Goal: Entertainment & Leisure: Browse casually

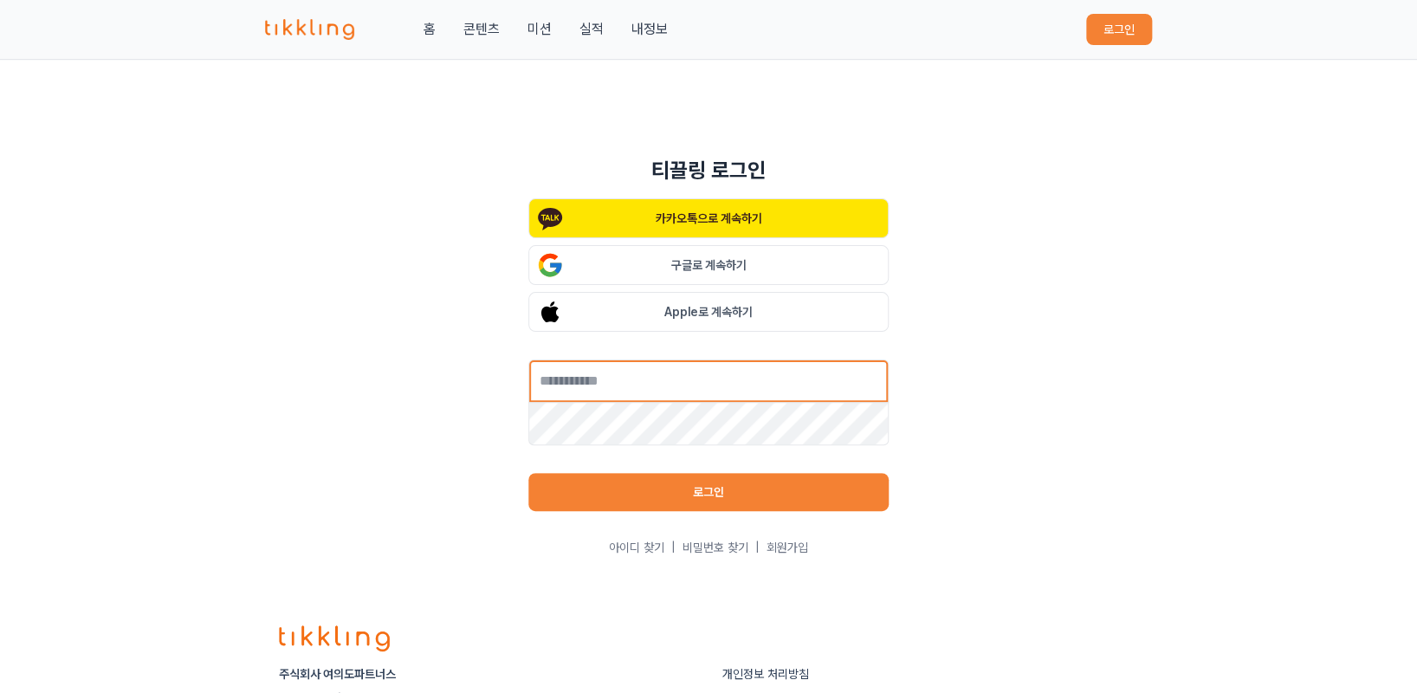
click at [647, 390] on input "text" at bounding box center [708, 380] width 360 height 43
type input "**********"
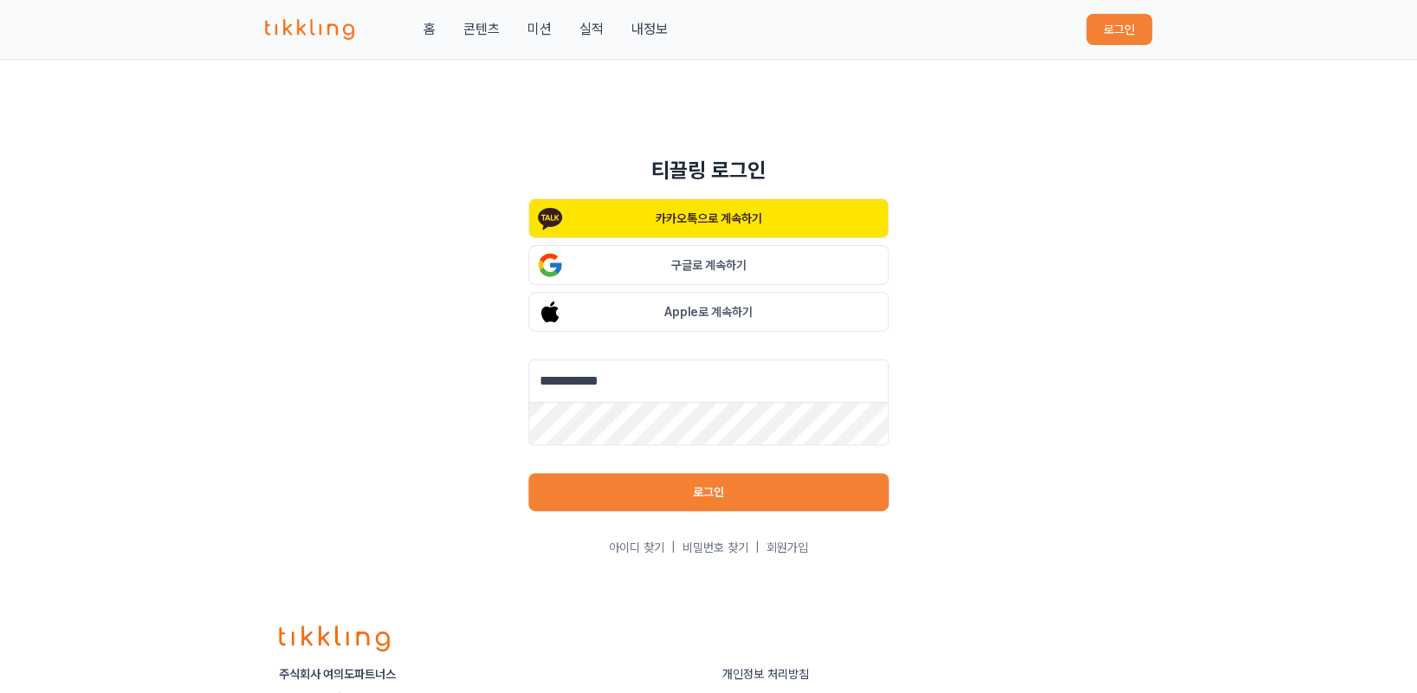
click at [785, 489] on button "로그인" at bounding box center [708, 492] width 360 height 38
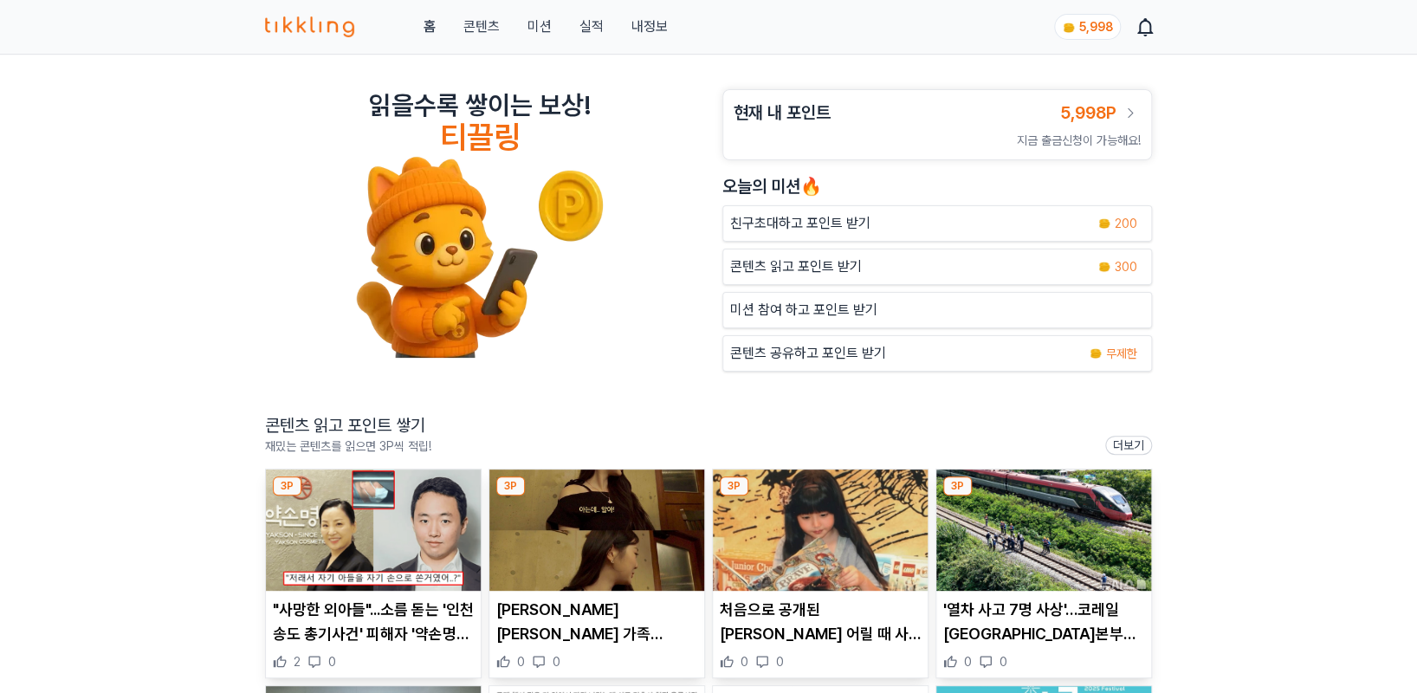
click at [484, 26] on link "콘텐츠" at bounding box center [481, 26] width 36 height 21
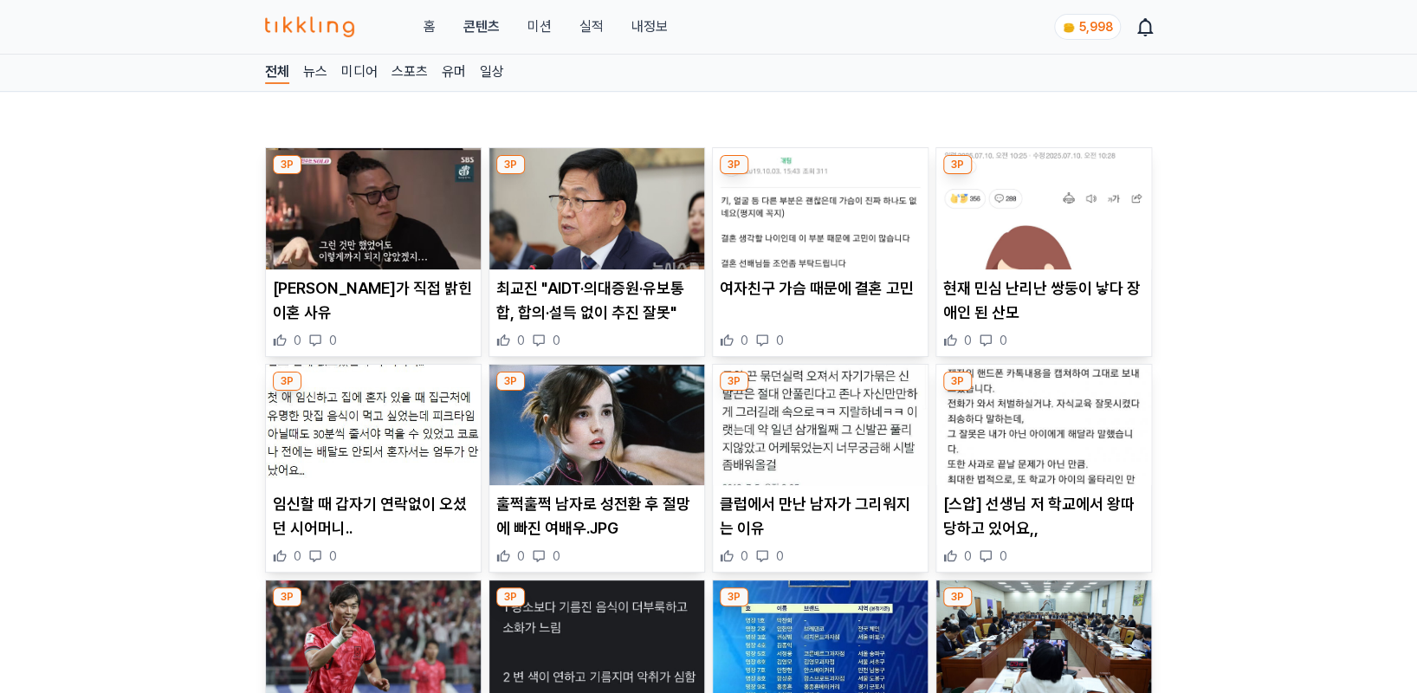
click at [305, 234] on img at bounding box center [373, 208] width 215 height 121
click at [599, 206] on img at bounding box center [596, 208] width 215 height 121
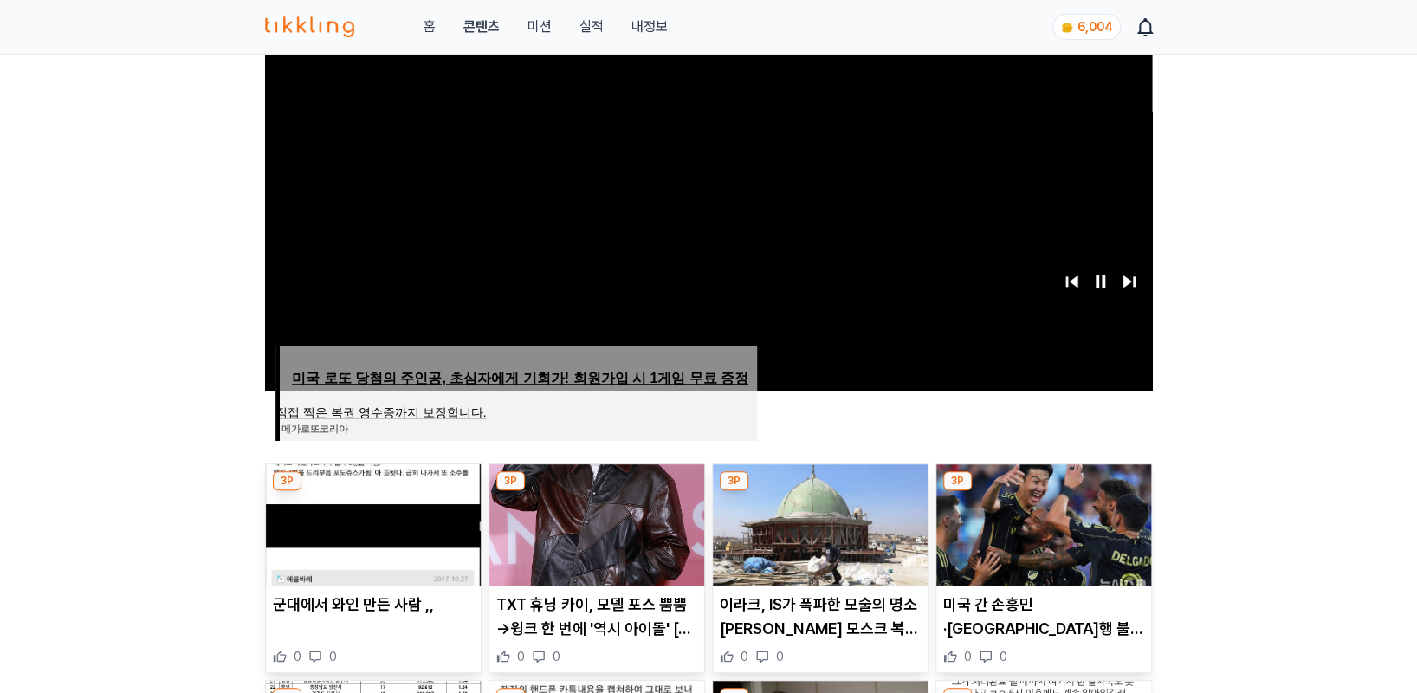
scroll to position [577, 0]
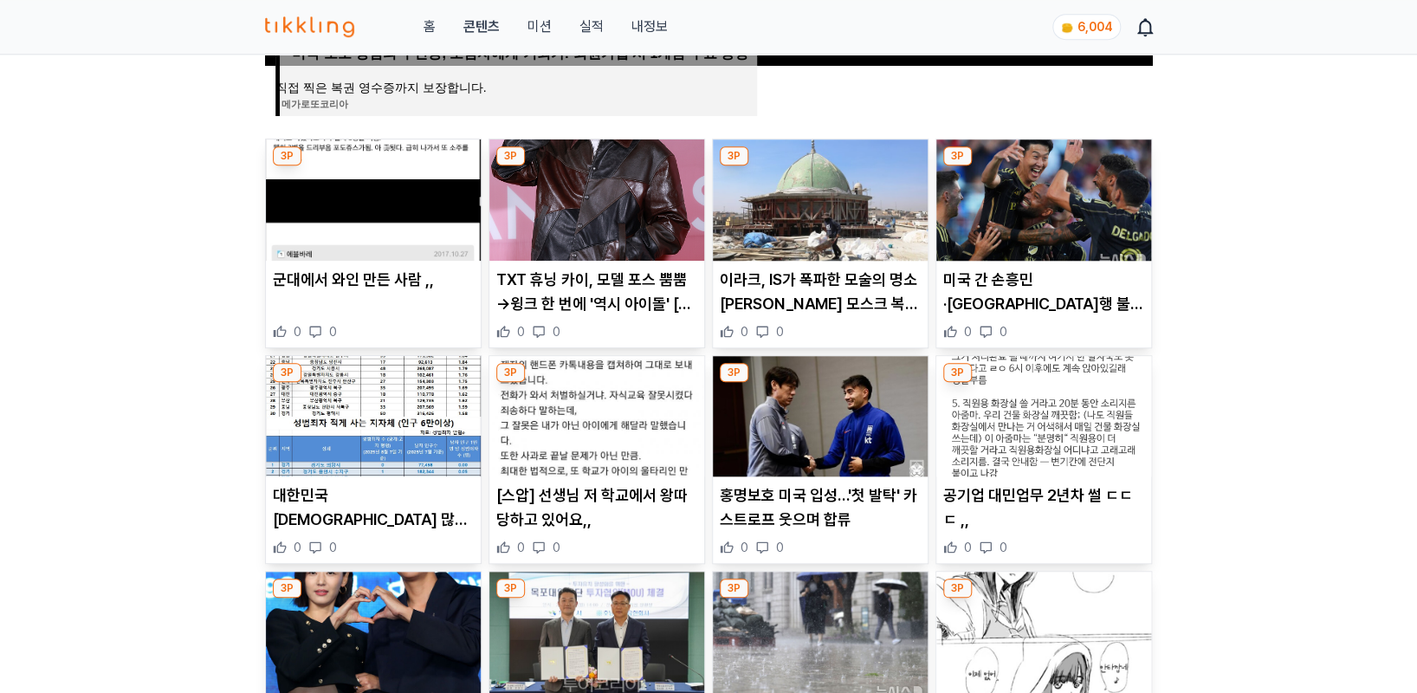
click at [340, 260] on article "군대에서 와인 만든 사람 ,, 0 0" at bounding box center [373, 243] width 215 height 208
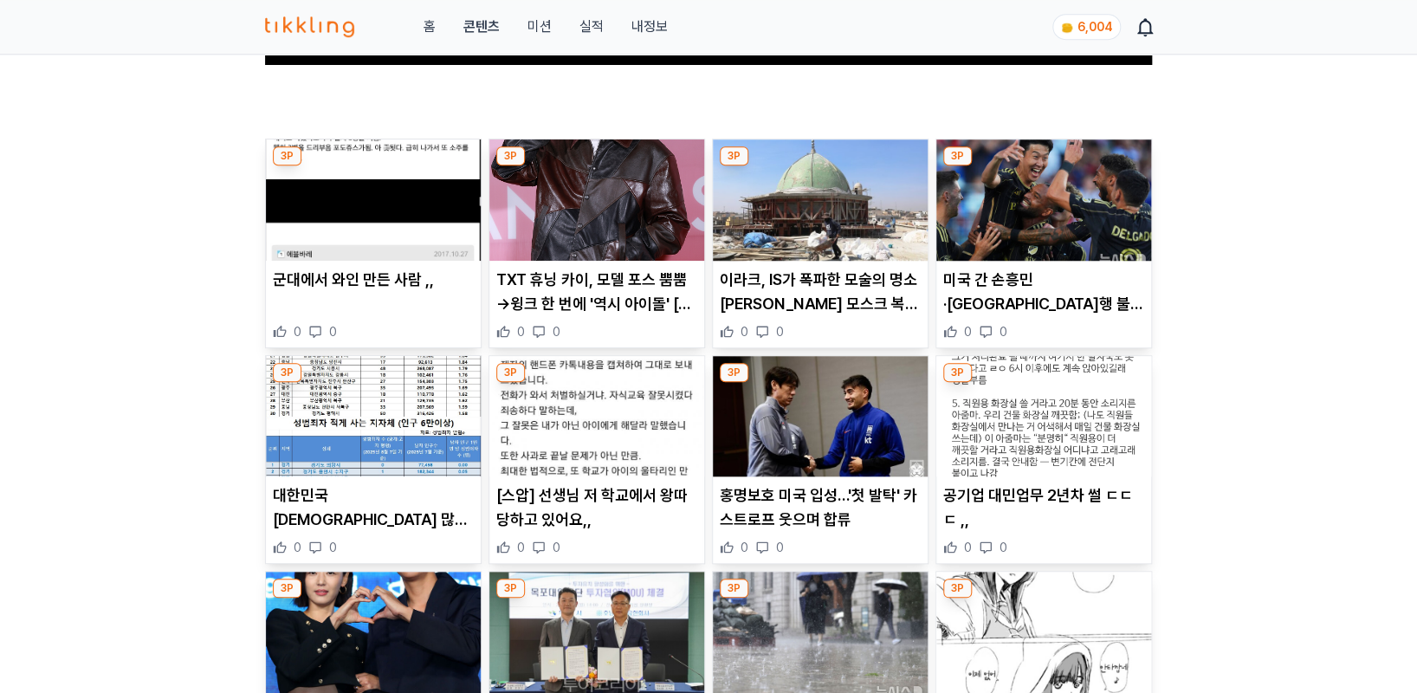
click at [596, 211] on img at bounding box center [596, 199] width 215 height 121
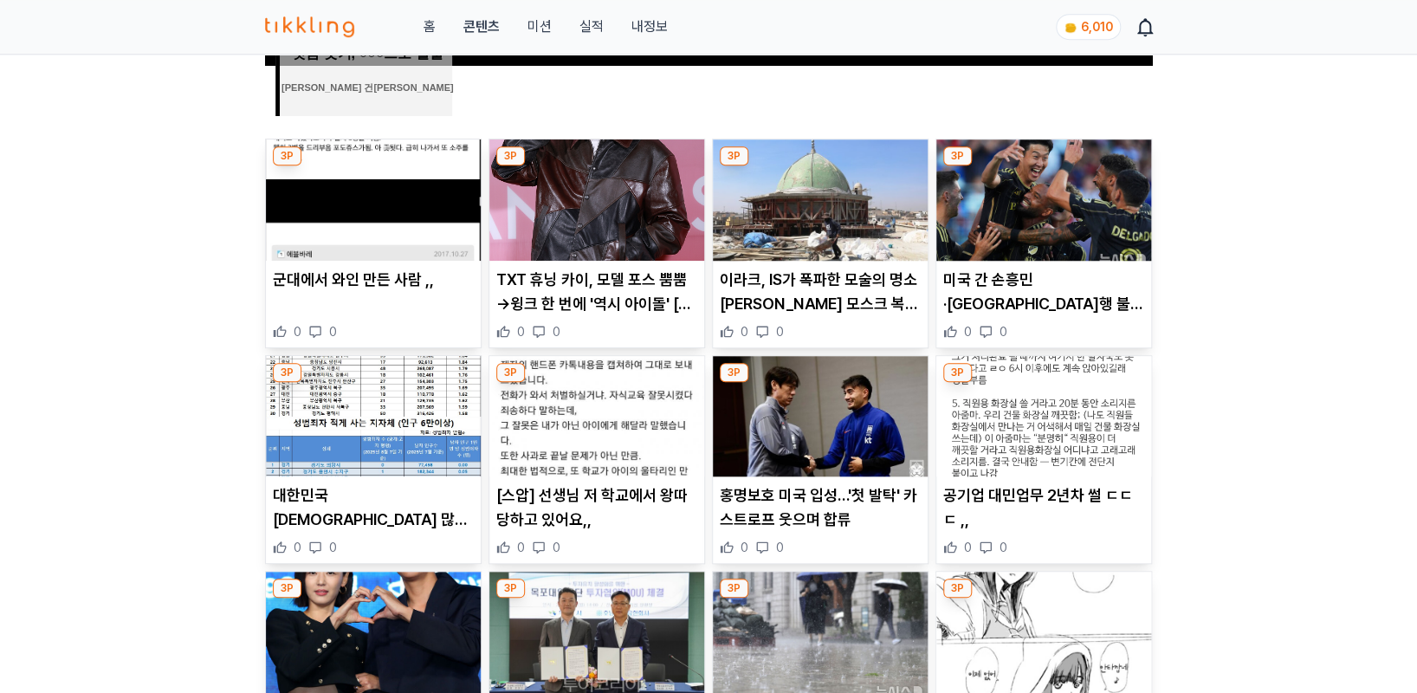
click at [781, 216] on img at bounding box center [820, 199] width 215 height 121
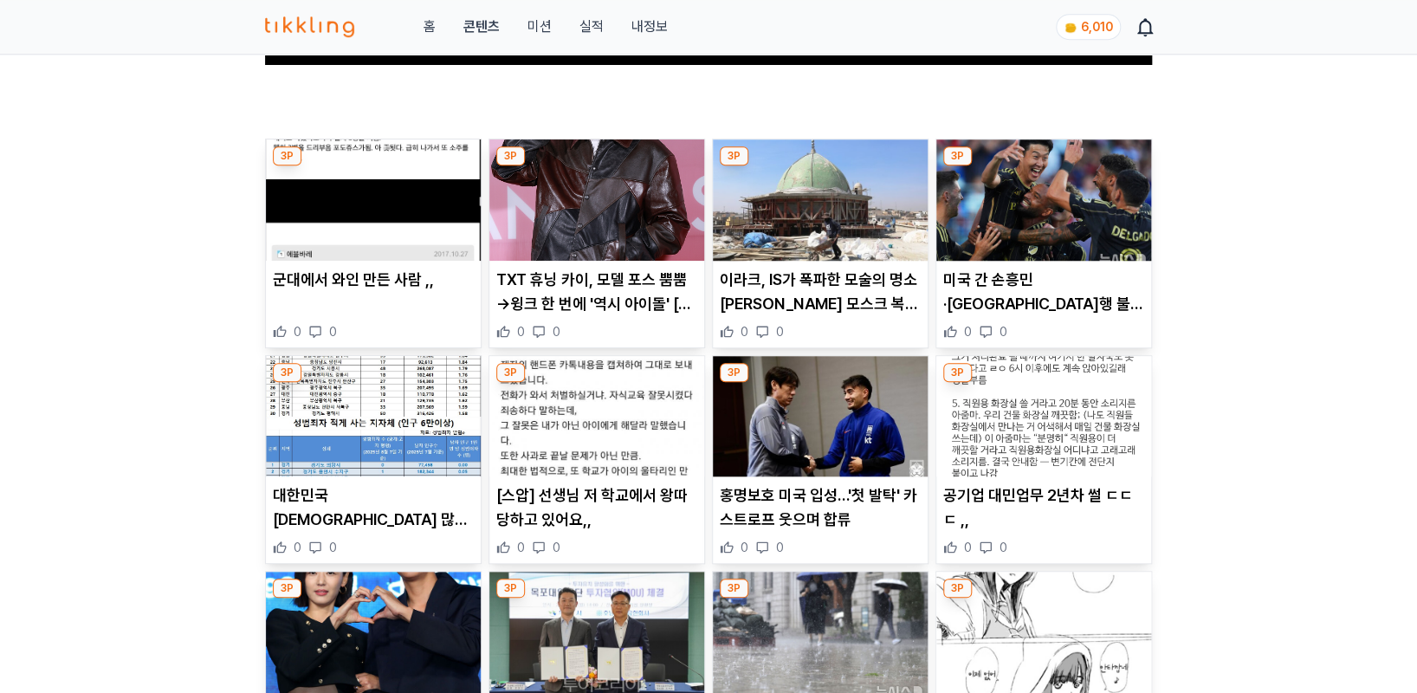
click at [1010, 190] on img at bounding box center [1043, 199] width 215 height 121
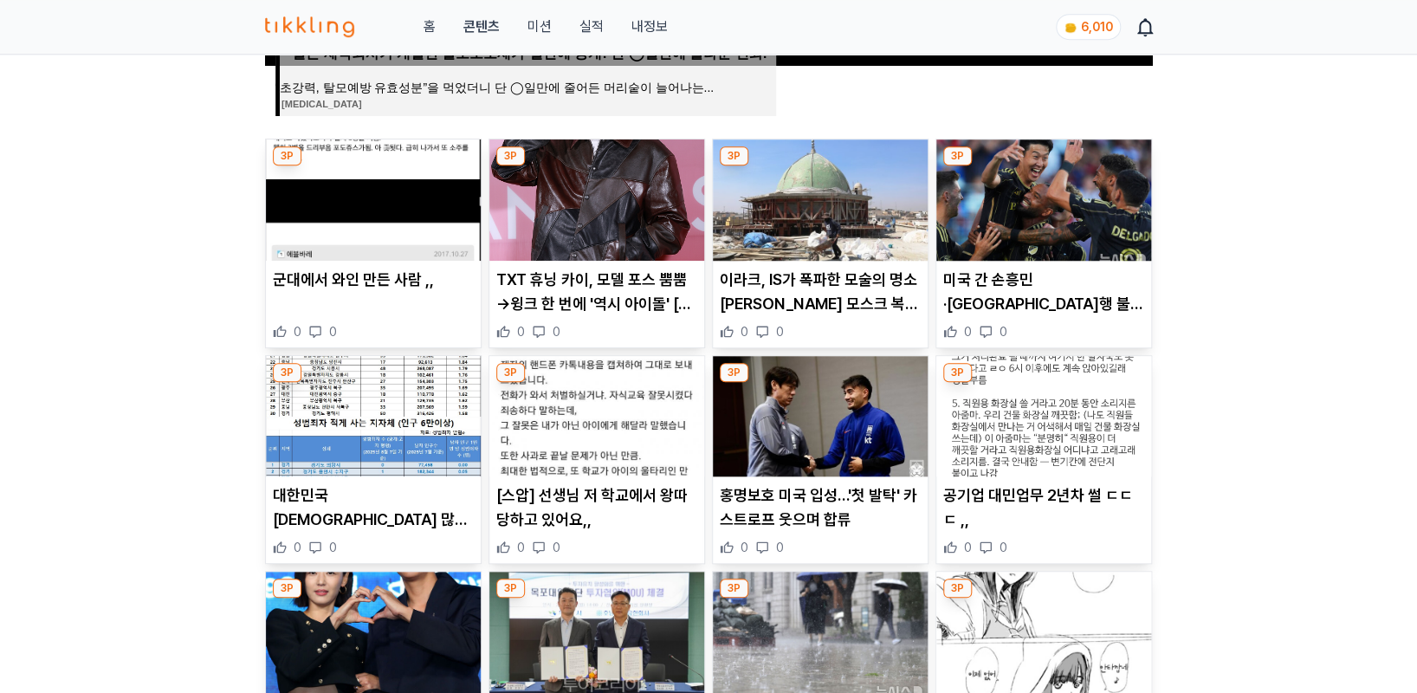
click at [386, 445] on img at bounding box center [373, 416] width 215 height 121
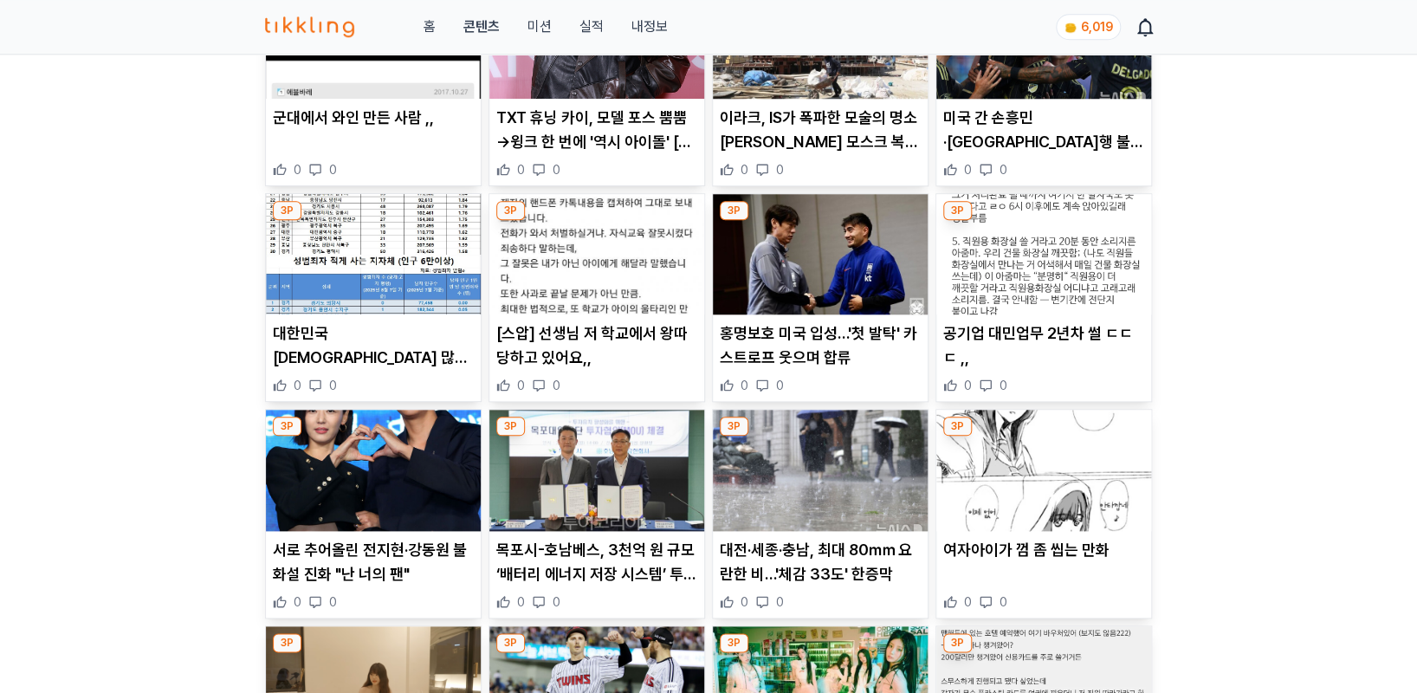
scroll to position [742, 0]
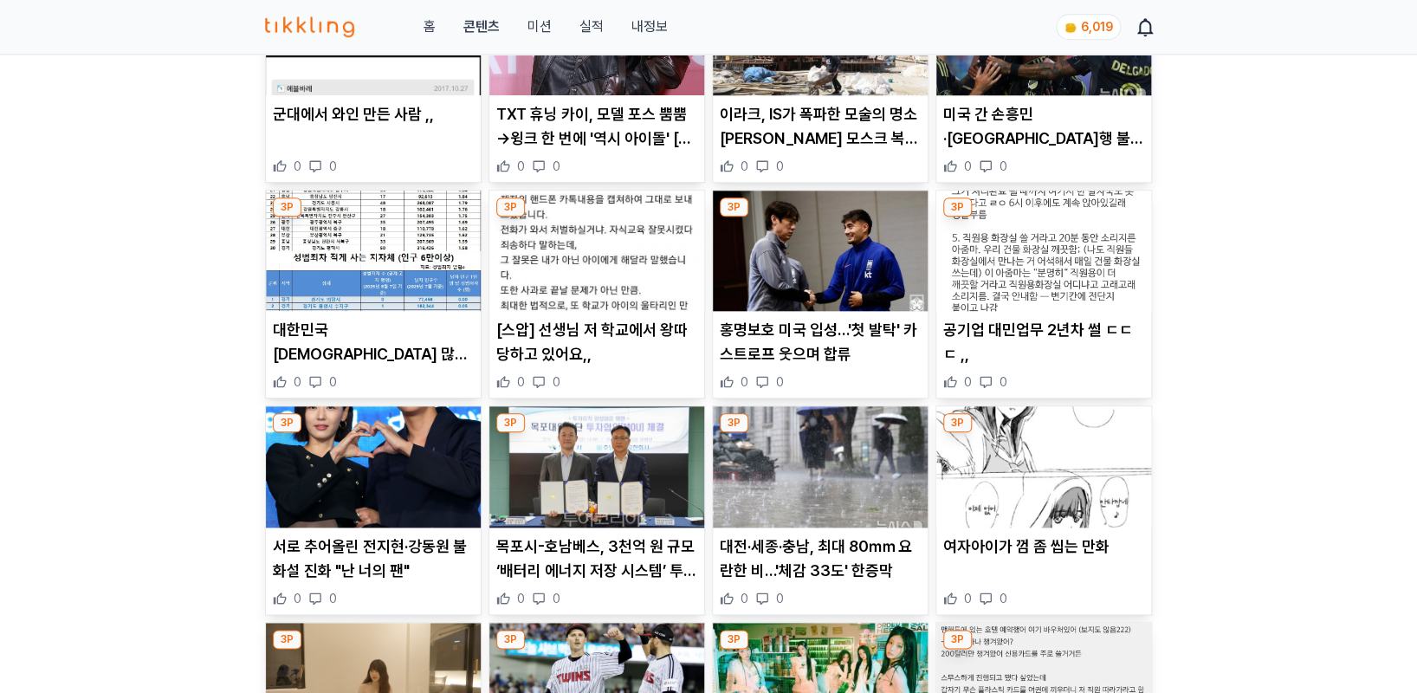
click at [631, 275] on img at bounding box center [596, 251] width 215 height 121
drag, startPoint x: 854, startPoint y: 248, endPoint x: 790, endPoint y: 274, distance: 69.2
click at [790, 274] on img at bounding box center [820, 251] width 215 height 121
click at [1027, 261] on img at bounding box center [1043, 251] width 215 height 121
click at [380, 476] on img at bounding box center [373, 466] width 215 height 121
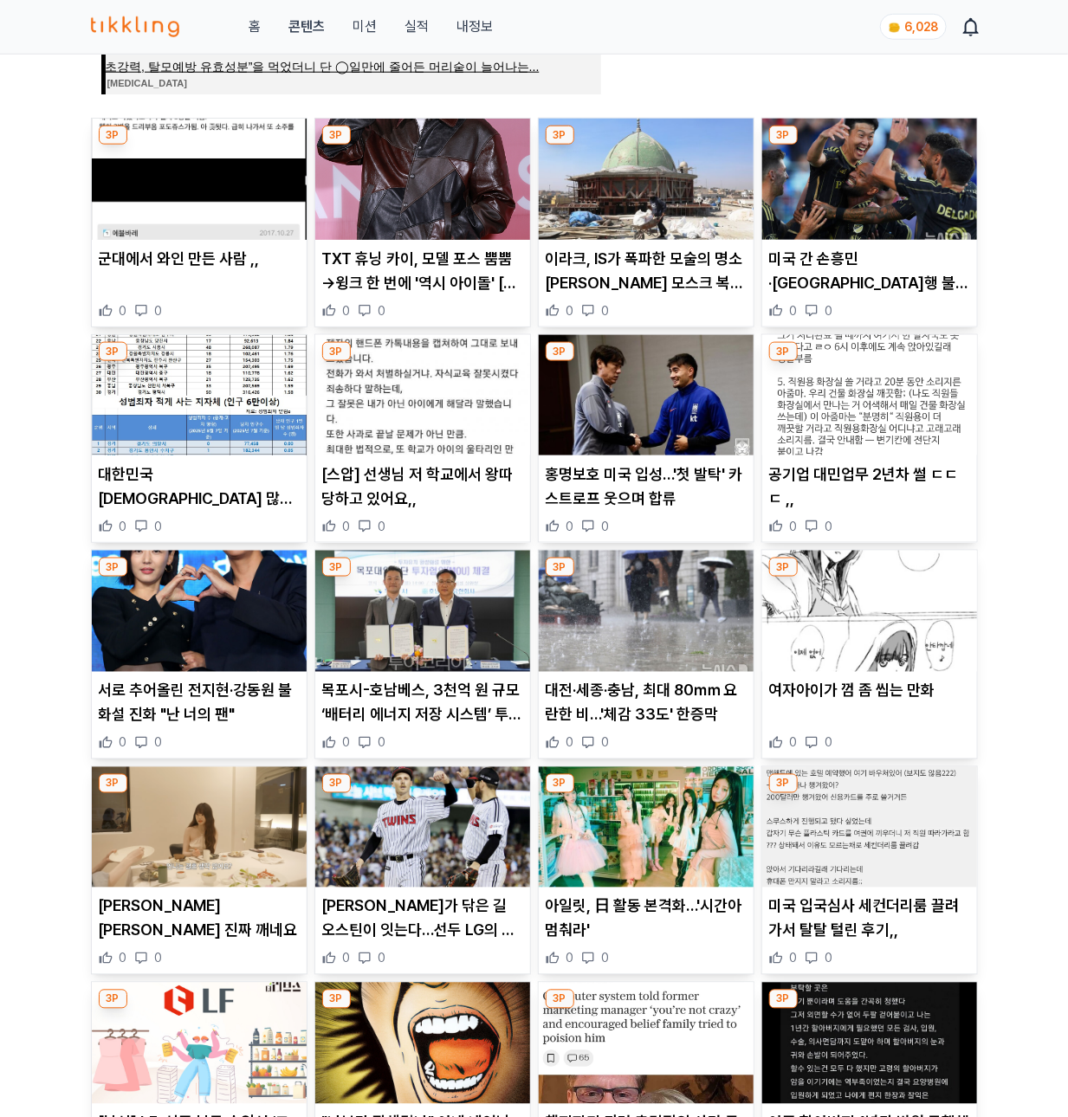
scroll to position [630, 0]
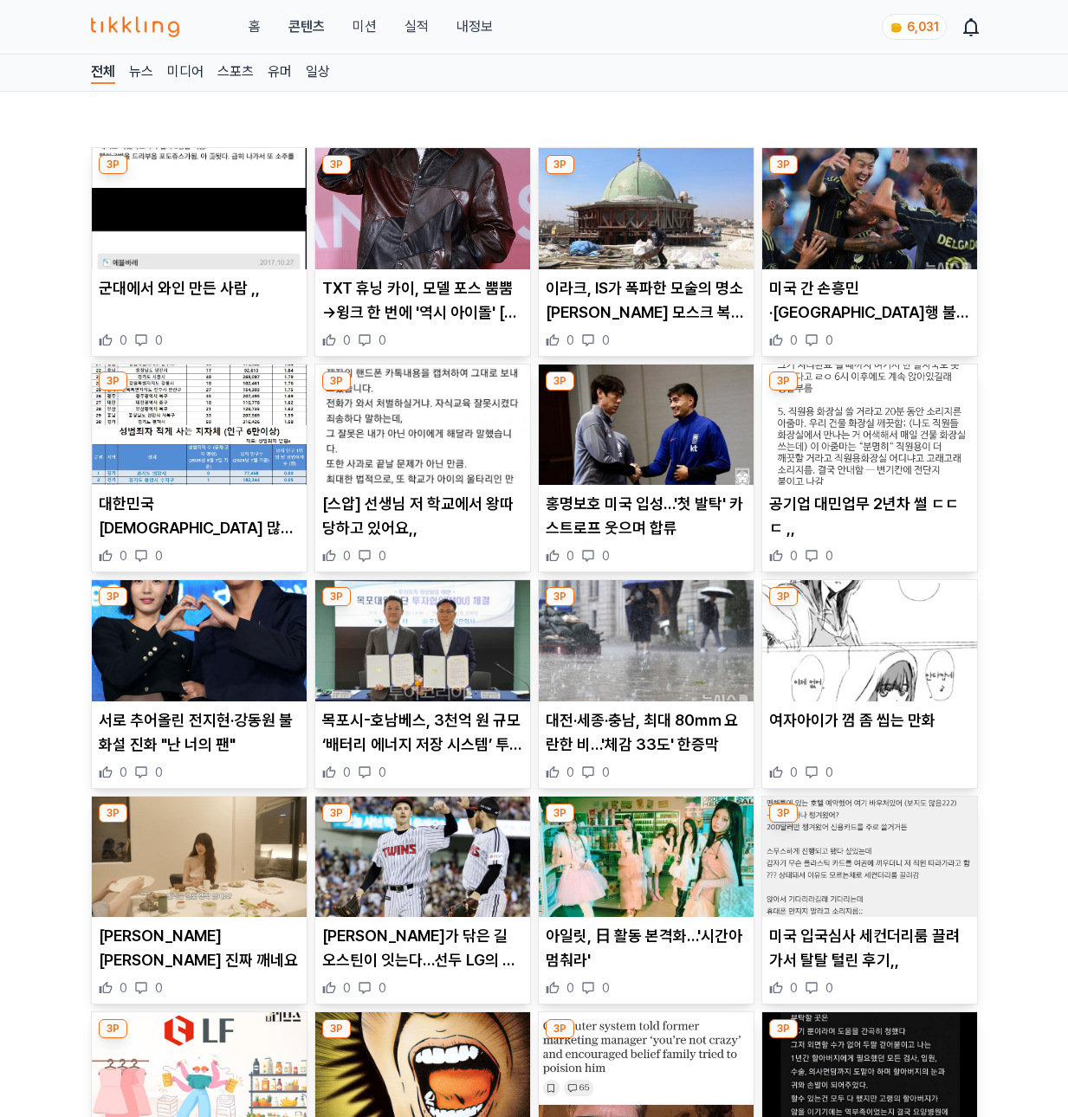
click at [411, 148] on img at bounding box center [422, 208] width 215 height 121
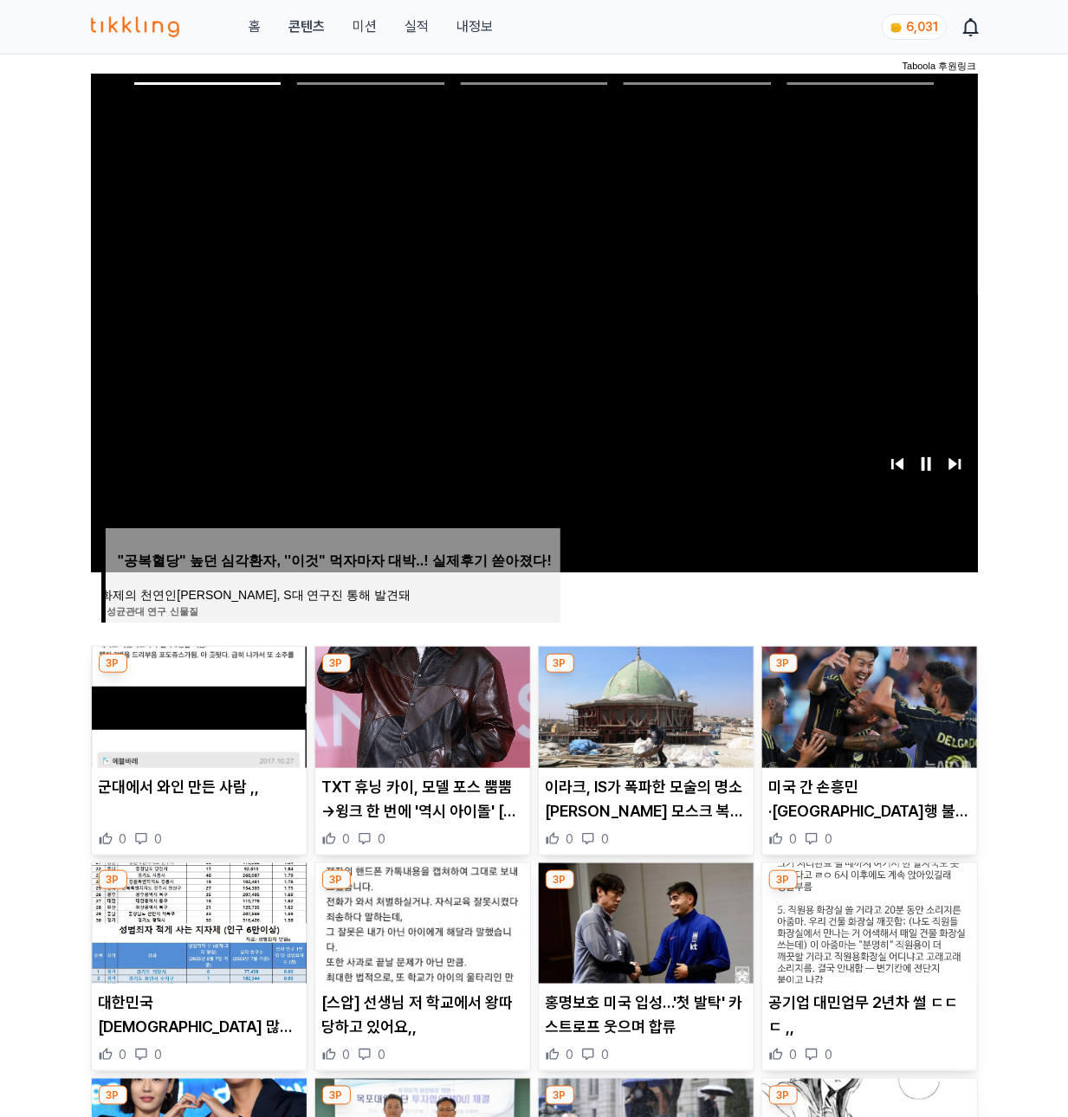
scroll to position [636, 0]
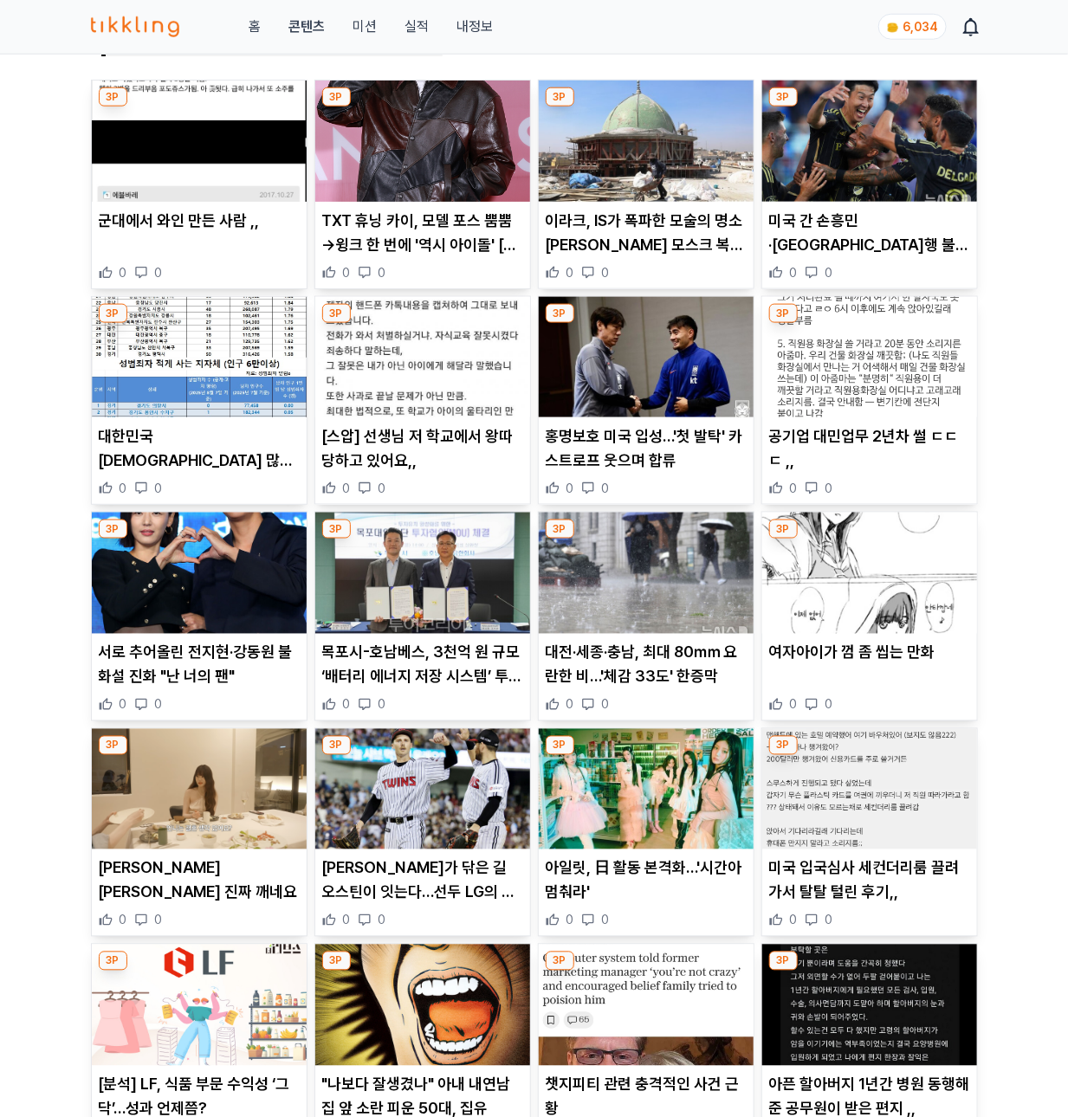
click at [614, 188] on img at bounding box center [646, 141] width 215 height 121
click at [846, 163] on img at bounding box center [869, 141] width 215 height 121
click at [260, 377] on img at bounding box center [199, 357] width 215 height 121
click at [448, 388] on img at bounding box center [422, 357] width 215 height 121
click at [613, 358] on img at bounding box center [646, 357] width 215 height 121
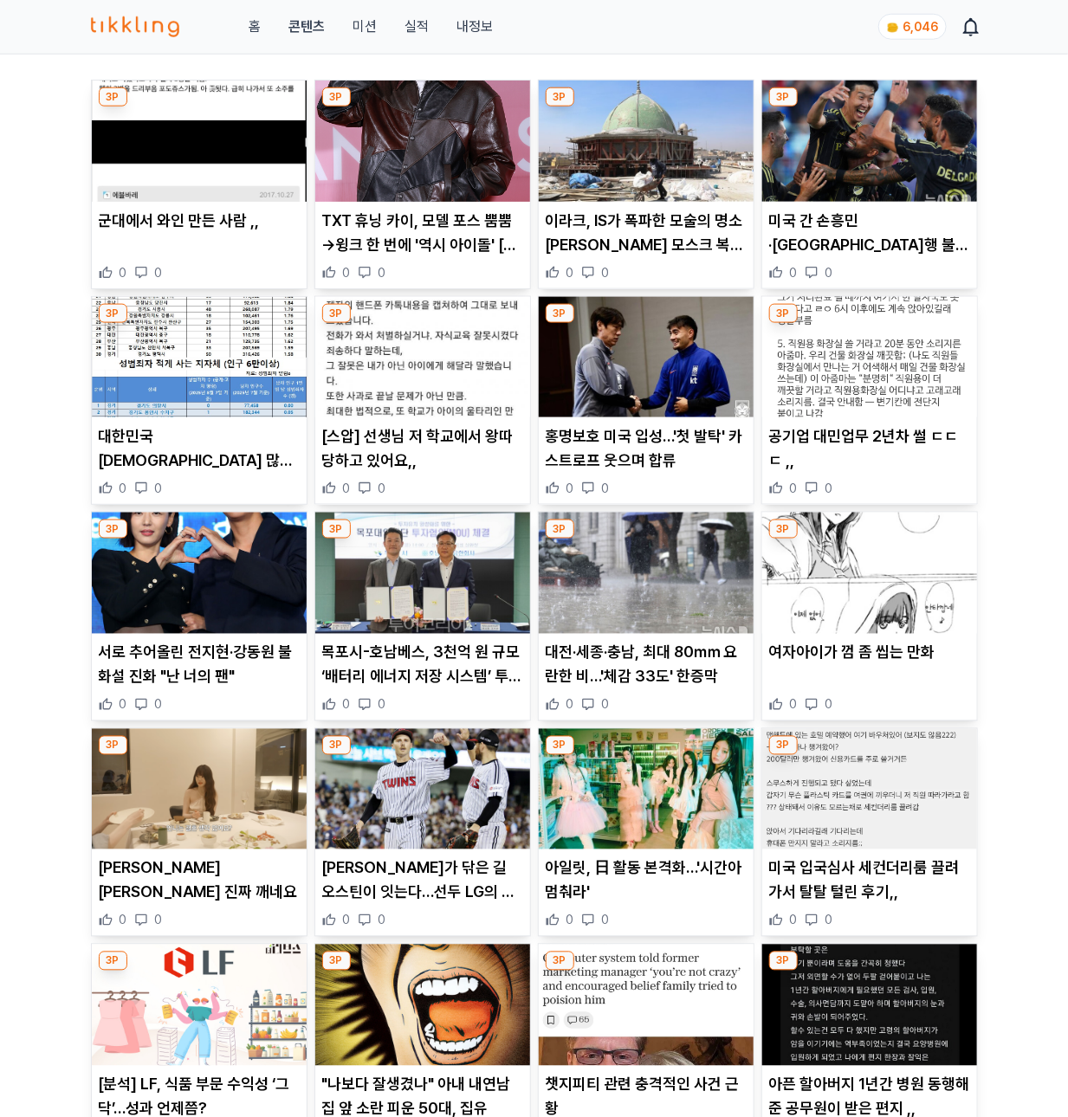
click at [851, 366] on img at bounding box center [869, 357] width 215 height 121
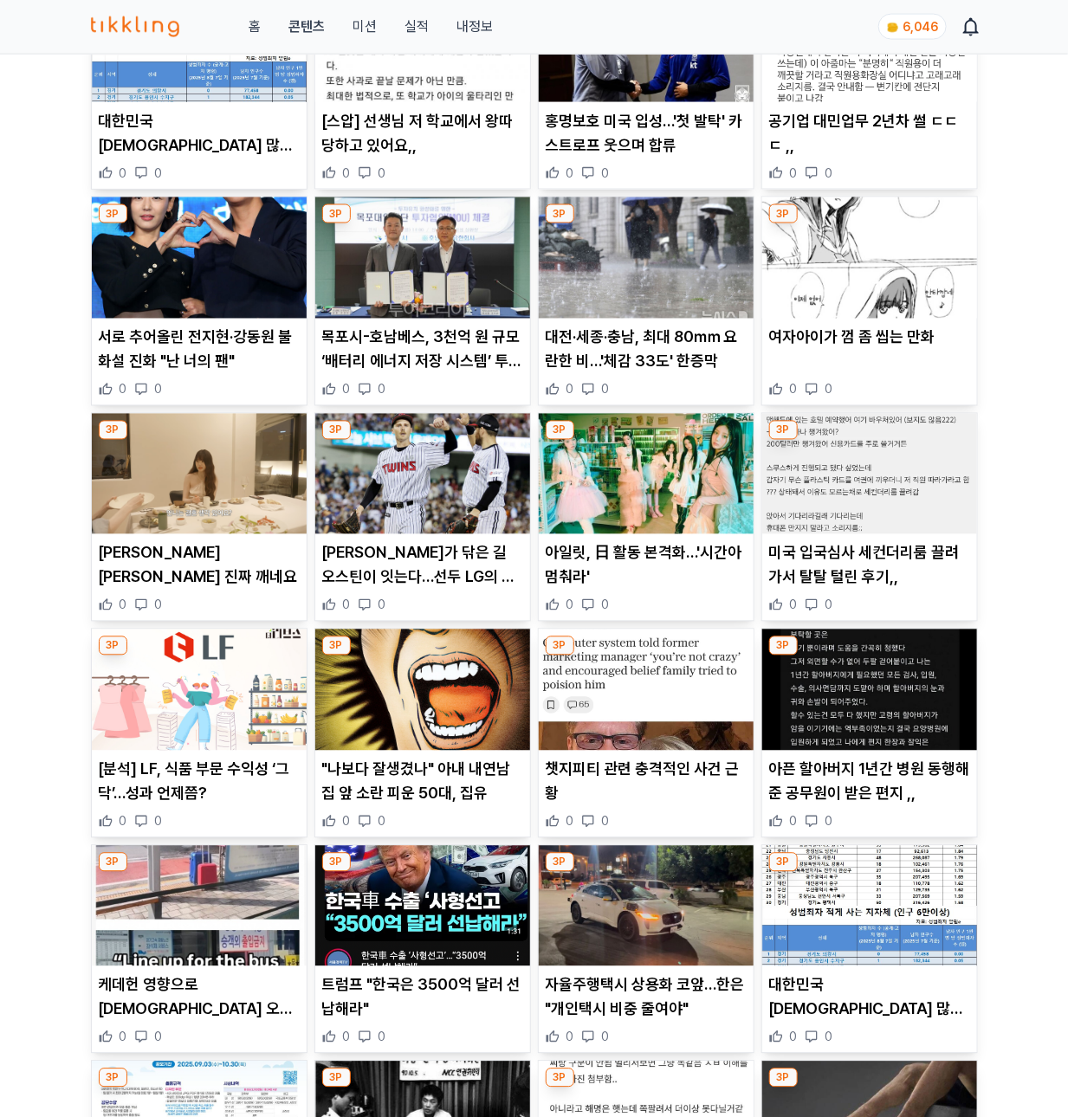
scroll to position [478, 0]
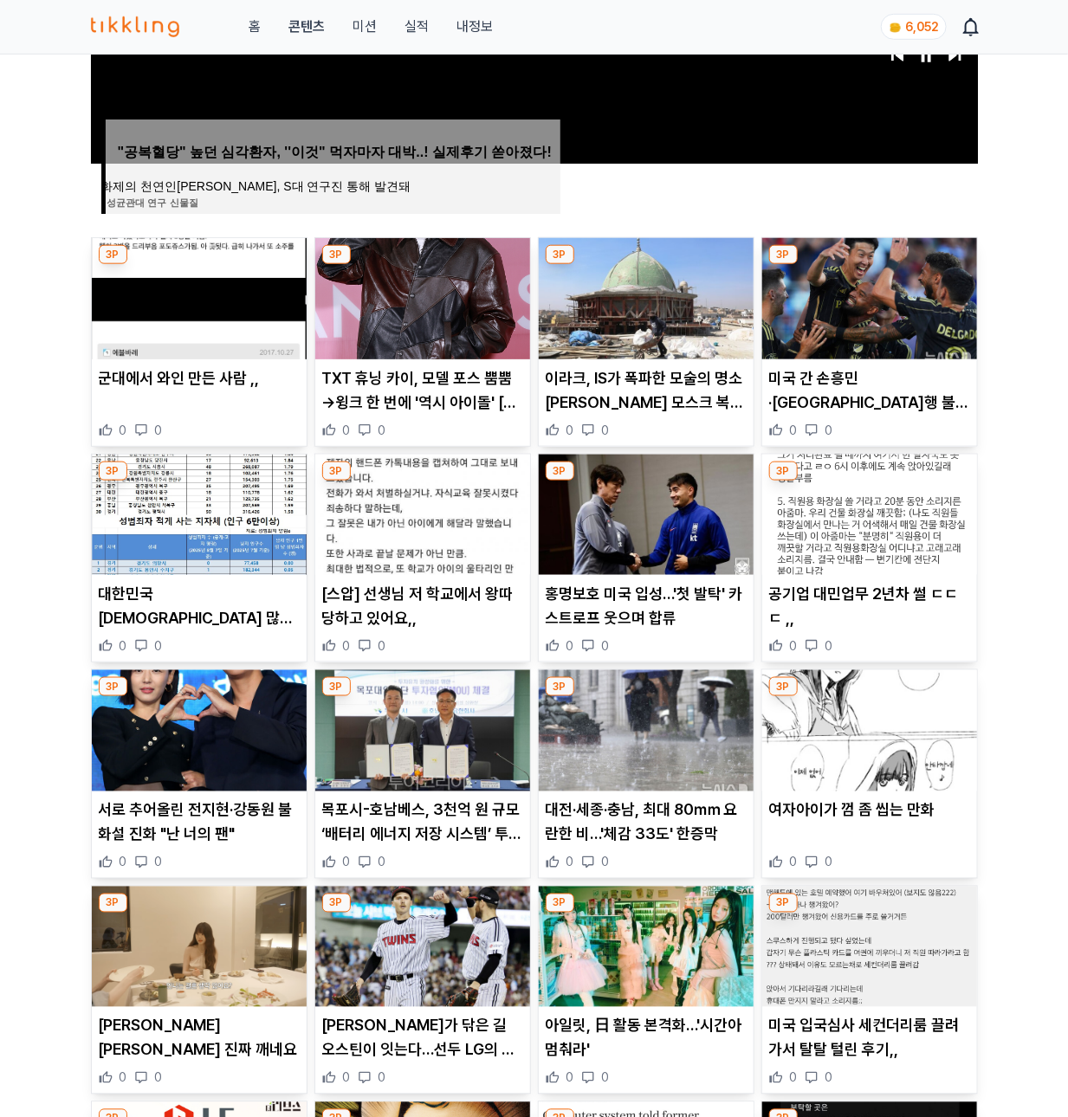
click at [875, 520] on img at bounding box center [869, 515] width 215 height 121
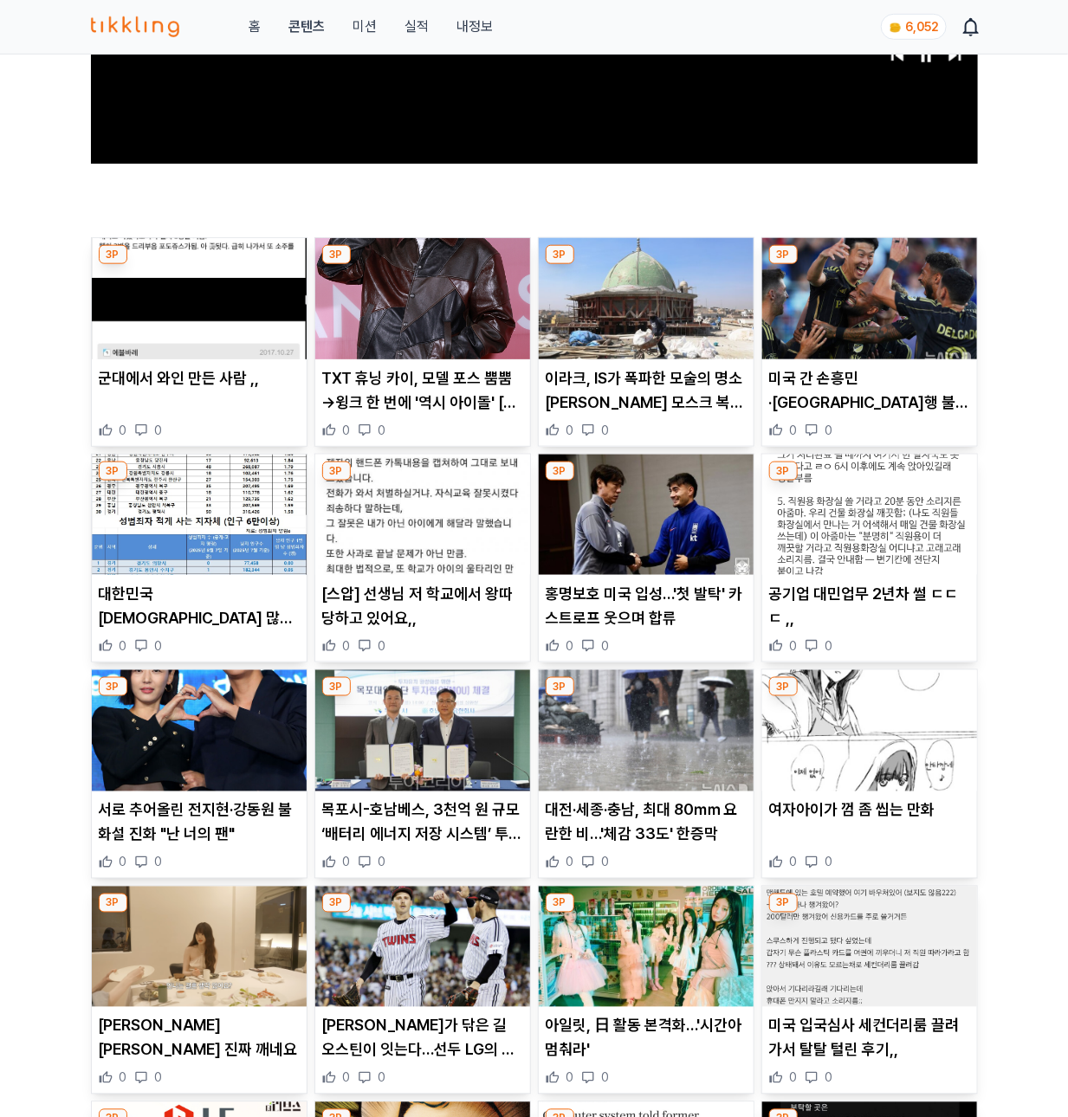
click at [185, 778] on img at bounding box center [199, 730] width 215 height 121
click at [382, 785] on img at bounding box center [422, 730] width 215 height 121
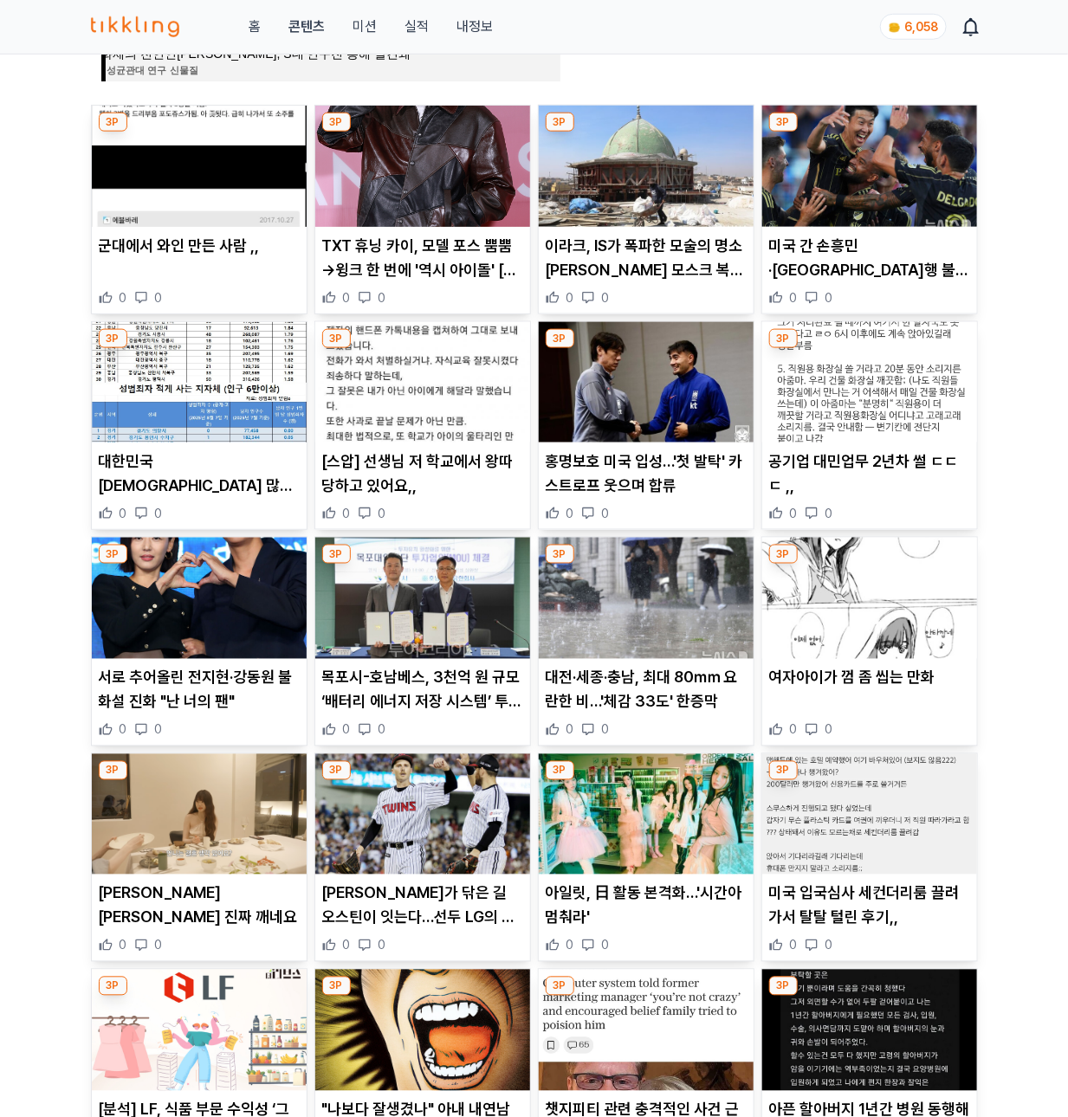
scroll to position [1013, 0]
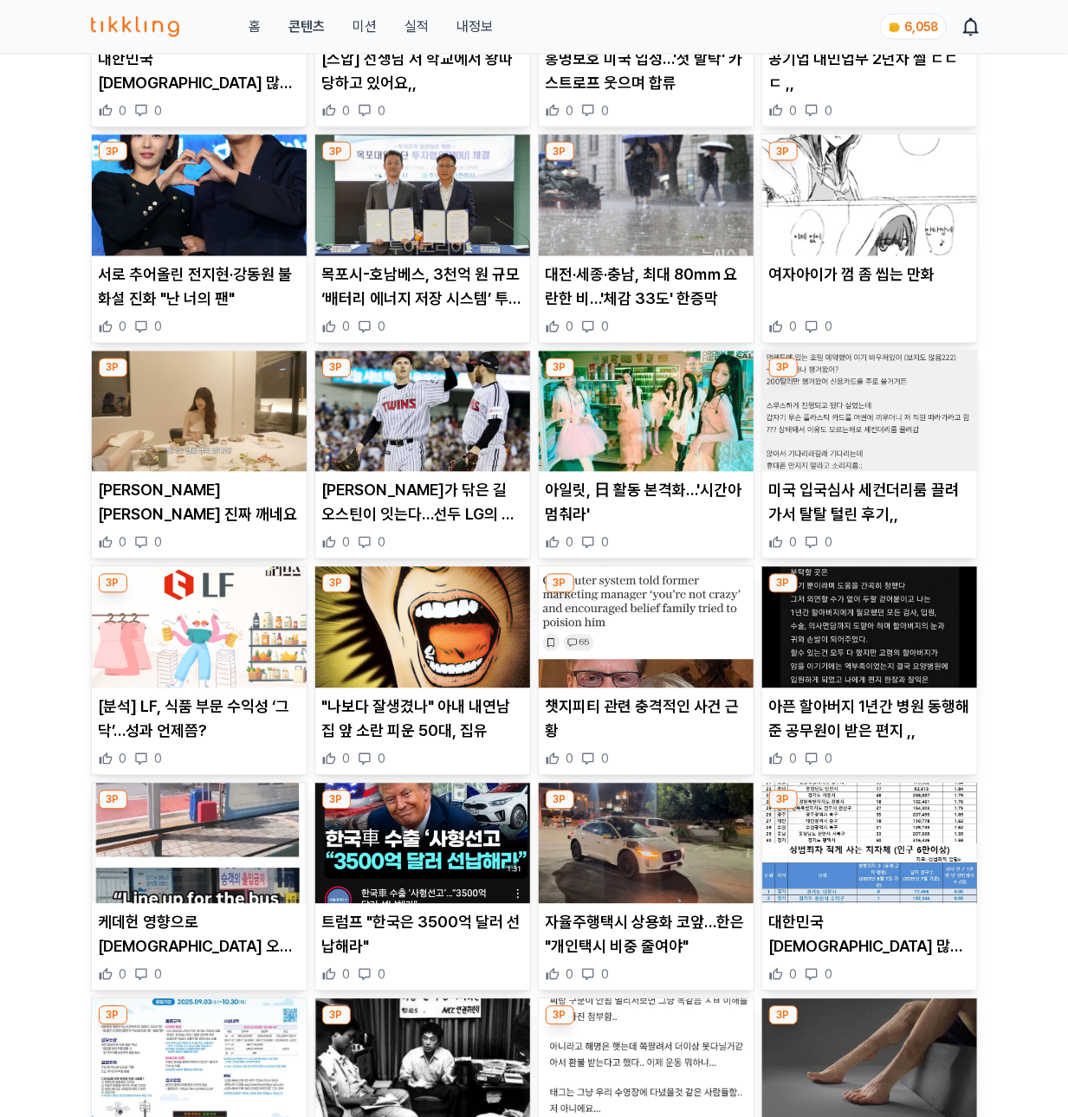
click at [842, 459] on img at bounding box center [869, 412] width 215 height 121
